Goal: Information Seeking & Learning: Find specific page/section

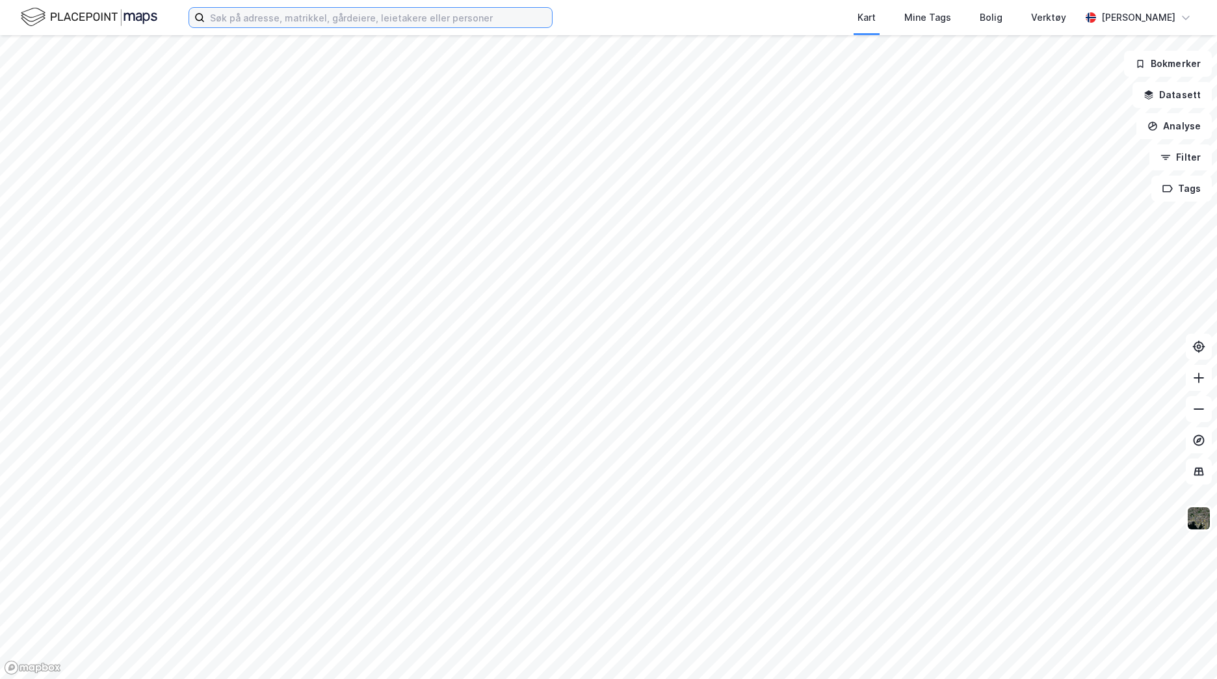
click at [340, 16] on input at bounding box center [378, 18] width 347 height 20
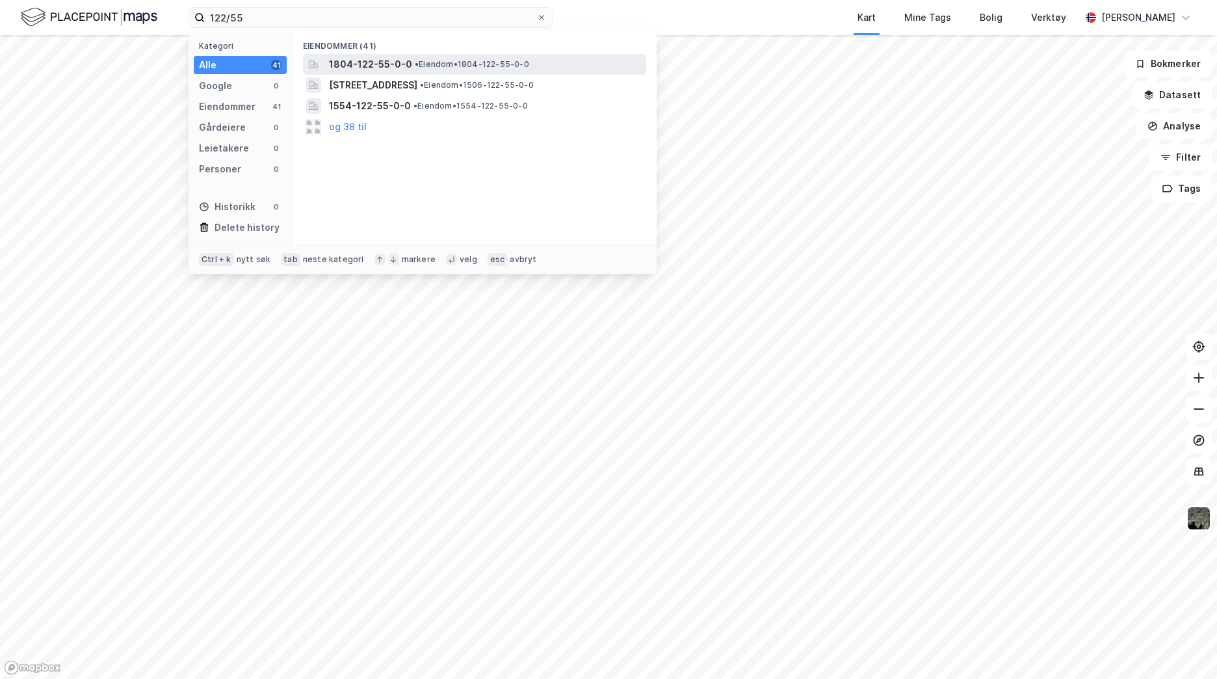
click at [391, 70] on span "1804-122-55-0-0" at bounding box center [370, 65] width 83 height 16
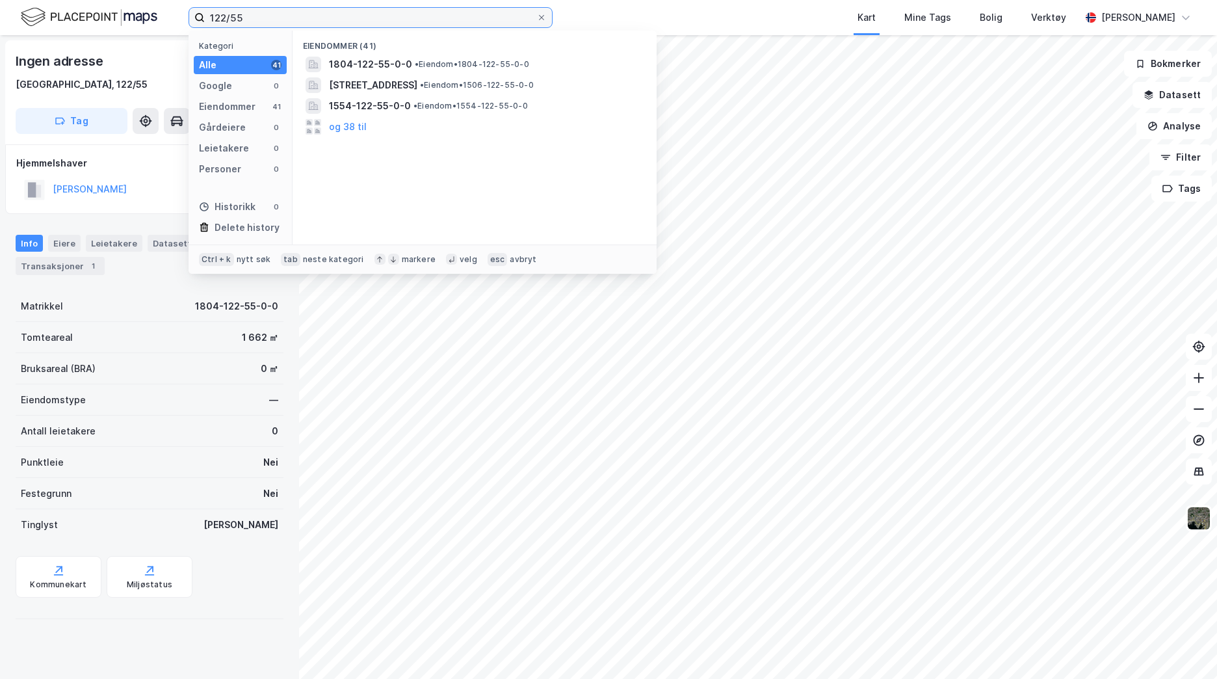
click at [272, 23] on input "122/55" at bounding box center [371, 18] width 332 height 20
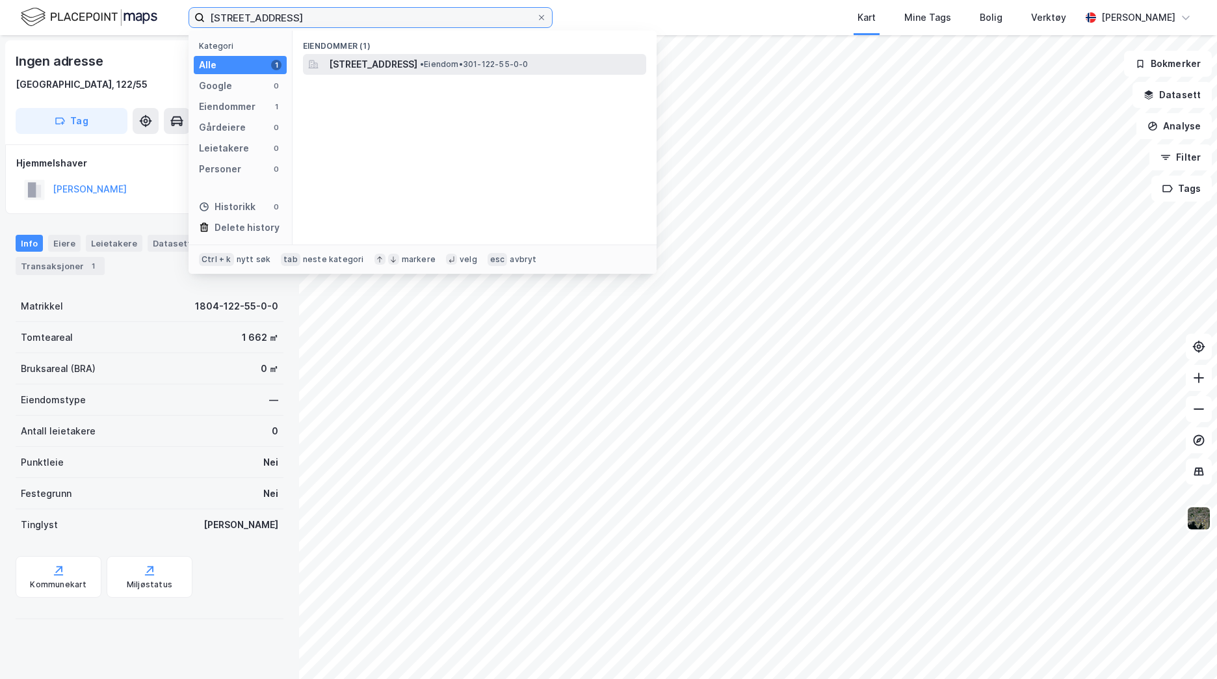
type input "[STREET_ADDRESS]"
click at [417, 62] on span "[STREET_ADDRESS]" at bounding box center [373, 65] width 88 height 16
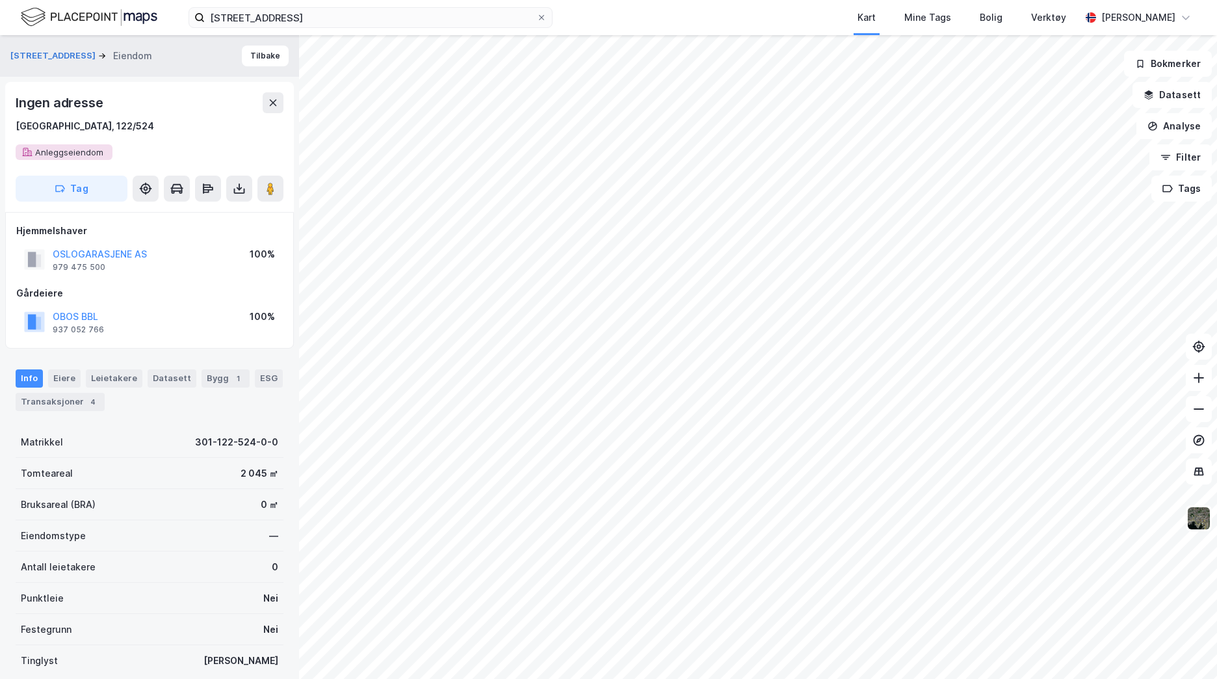
click at [0, 588] on html "122/55, oslo Kart Mine Tags Bolig Verktøy [PERSON_NAME] [STREET_ADDRESS] Eiendo…" at bounding box center [608, 339] width 1217 height 679
